Goal: Task Accomplishment & Management: Complete application form

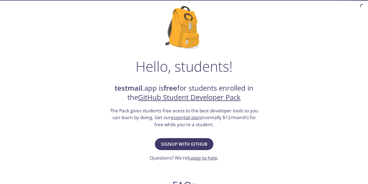
click at [193, 145] on span "Signup with GitHub" at bounding box center [184, 145] width 46 height 8
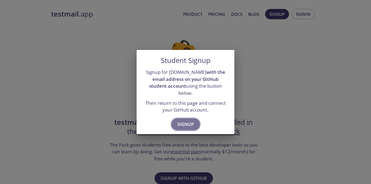
click at [189, 123] on span "Signup" at bounding box center [186, 125] width 17 height 8
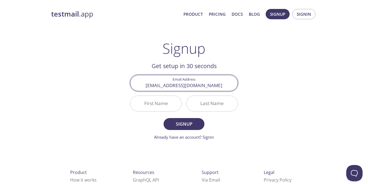
type input "[EMAIL_ADDRESS][DOMAIN_NAME]"
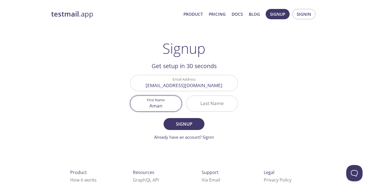
type input "Aman"
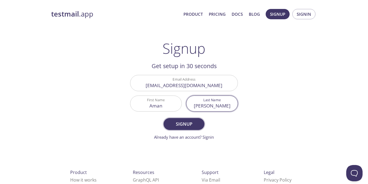
type input "[PERSON_NAME]"
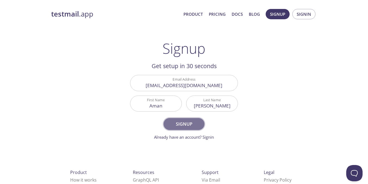
click at [184, 123] on span "Signup" at bounding box center [183, 124] width 29 height 8
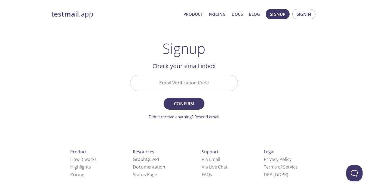
click at [188, 86] on input "Email Verification Code" at bounding box center [183, 82] width 107 height 15
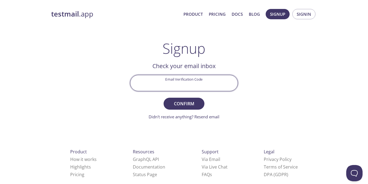
click at [211, 88] on input "Email Verification Code" at bounding box center [183, 82] width 107 height 15
type input "DUVT18F"
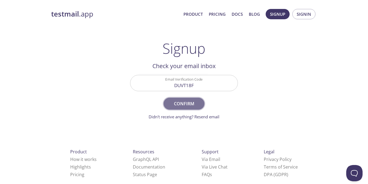
click at [196, 104] on span "Confirm" at bounding box center [183, 104] width 29 height 8
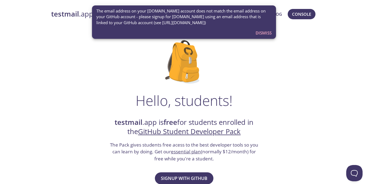
click at [186, 24] on span "The email address on your testmail.app account does not match the email address…" at bounding box center [183, 16] width 175 height 17
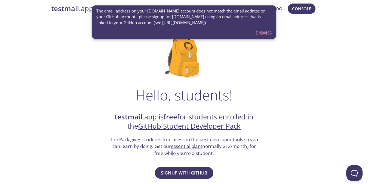
scroll to position [16, 0]
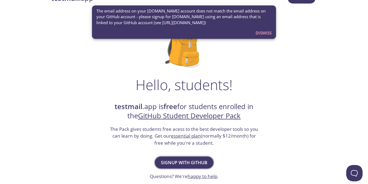
click at [184, 163] on span "Signup with GitHub" at bounding box center [184, 163] width 46 height 8
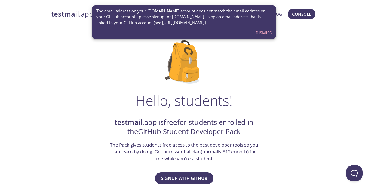
click at [264, 33] on span "Dismiss" at bounding box center [263, 32] width 16 height 7
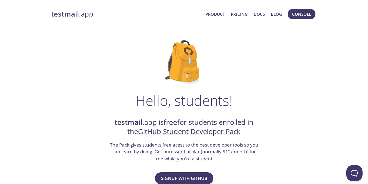
click at [78, 14] on strong "testmail" at bounding box center [65, 14] width 28 height 10
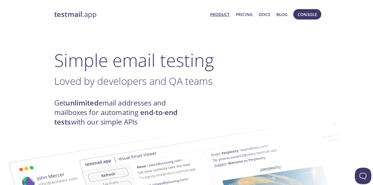
click at [71, 11] on strong "testmail" at bounding box center [68, 14] width 28 height 10
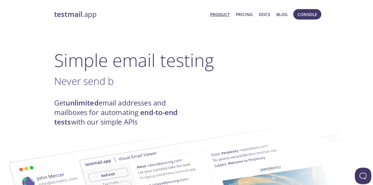
click at [218, 15] on link "Product" at bounding box center [217, 14] width 19 height 7
click at [221, 12] on link "Product" at bounding box center [217, 14] width 19 height 7
click at [239, 13] on link "Pricing" at bounding box center [241, 14] width 17 height 7
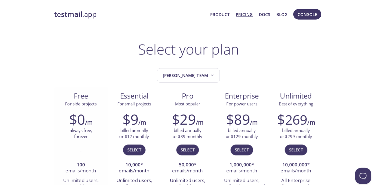
scroll to position [10, 0]
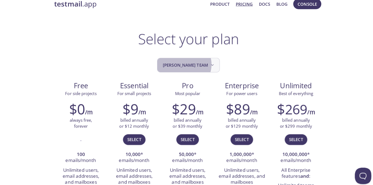
click at [190, 64] on span "[PERSON_NAME] team" at bounding box center [187, 64] width 52 height 7
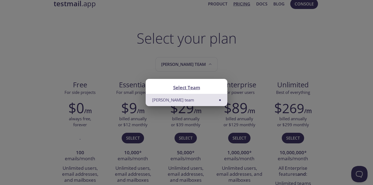
click at [230, 63] on div "Select Team Aman's team" at bounding box center [186, 92] width 373 height 185
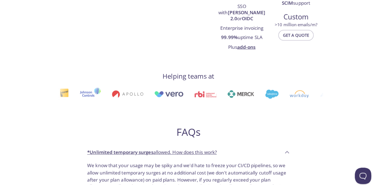
scroll to position [0, 0]
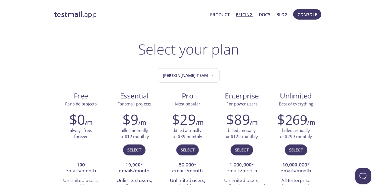
click at [240, 15] on link "Pricing" at bounding box center [241, 14] width 17 height 7
click at [263, 12] on link "Docs" at bounding box center [261, 14] width 11 height 7
click at [301, 15] on span "Console" at bounding box center [303, 14] width 19 height 7
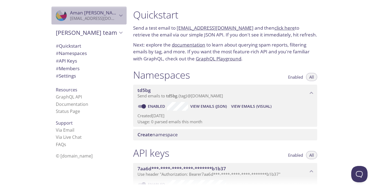
click at [117, 17] on icon "Aman Yadav" at bounding box center [120, 15] width 7 height 7
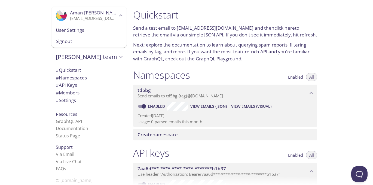
click at [64, 38] on span "Signout" at bounding box center [89, 41] width 66 height 7
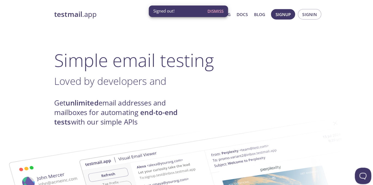
click at [216, 11] on span "Dismiss" at bounding box center [213, 11] width 16 height 7
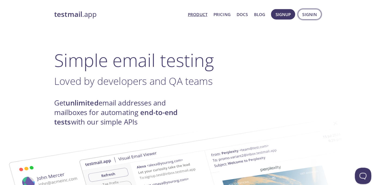
click at [309, 13] on span "Signin" at bounding box center [306, 14] width 14 height 7
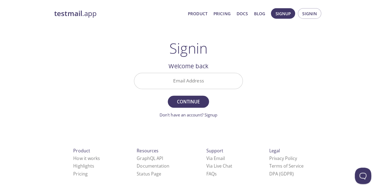
scroll to position [5, 0]
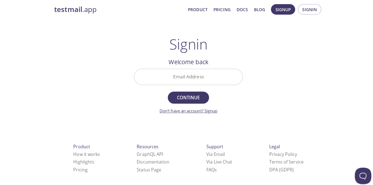
click at [196, 110] on link "Don't have an account? Signup" at bounding box center [186, 109] width 57 height 5
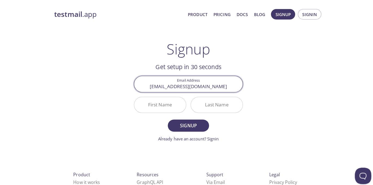
type input "[EMAIL_ADDRESS][DOMAIN_NAME]"
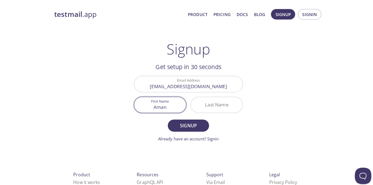
type input "Aman"
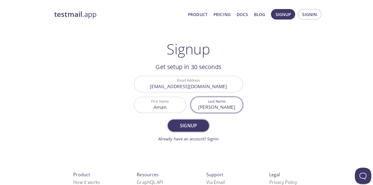
type input "[PERSON_NAME]"
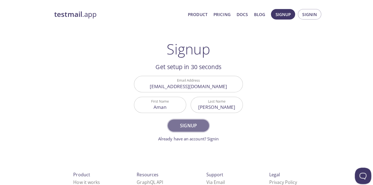
click at [185, 123] on span "Signup" at bounding box center [186, 124] width 29 height 8
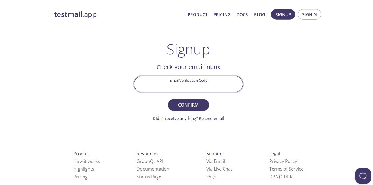
paste input "19PKH22"
click at [180, 80] on input "19PKH22" at bounding box center [186, 82] width 107 height 15
type input "19PKH22"
click at [188, 101] on span "Confirm" at bounding box center [186, 104] width 29 height 8
